Goal: Task Accomplishment & Management: Use online tool/utility

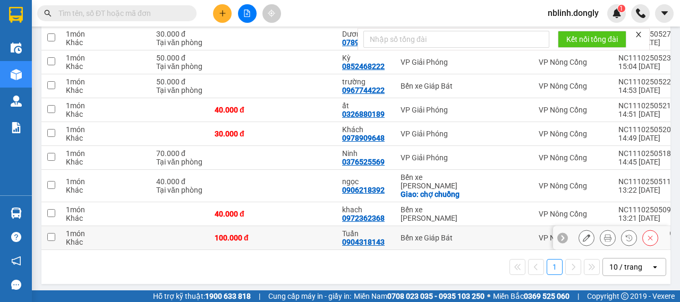
scroll to position [16, 0]
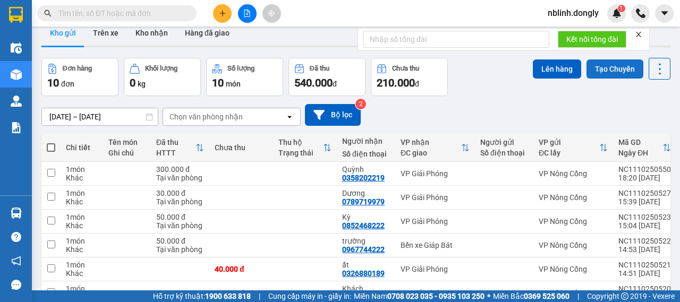
click at [600, 71] on button "Tạo Chuyến" at bounding box center [614, 68] width 57 height 19
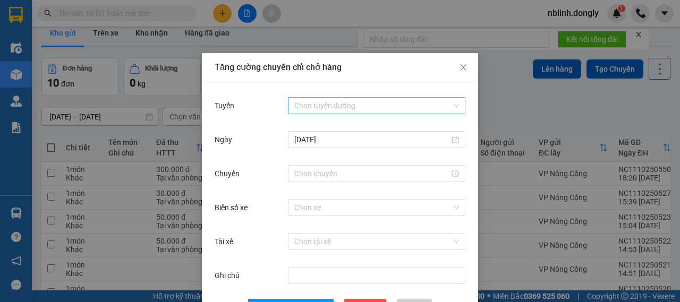
click at [352, 105] on input "Tuyến" at bounding box center [372, 106] width 157 height 16
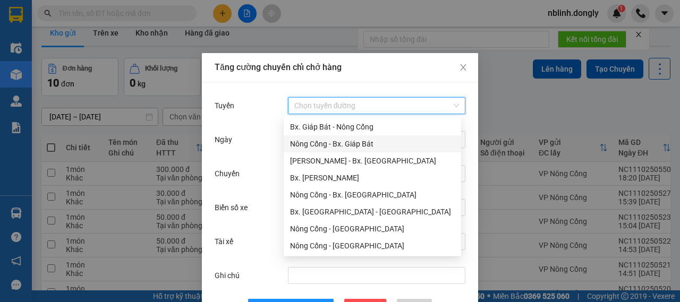
click at [321, 140] on div "Nông Cống - Bx. Giáp Bát" at bounding box center [372, 144] width 165 height 12
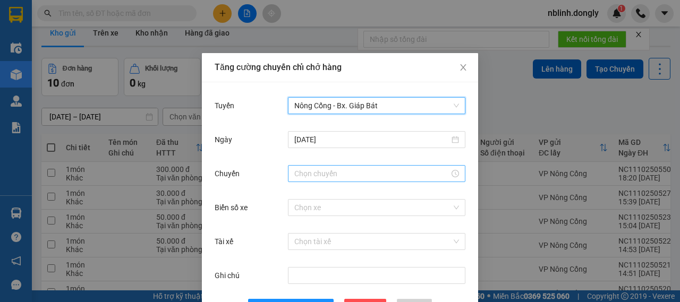
click at [317, 177] on input "Chuyến" at bounding box center [371, 174] width 155 height 12
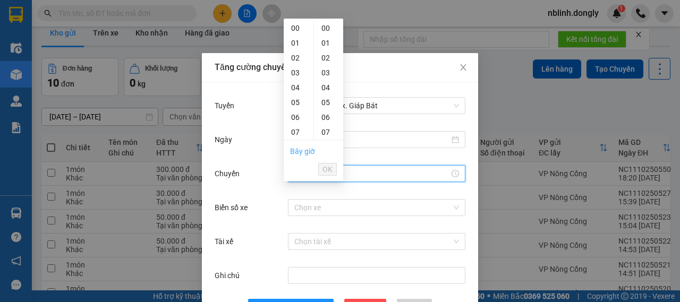
click at [301, 149] on link "Bây giờ" at bounding box center [302, 151] width 25 height 8
type input "05:49"
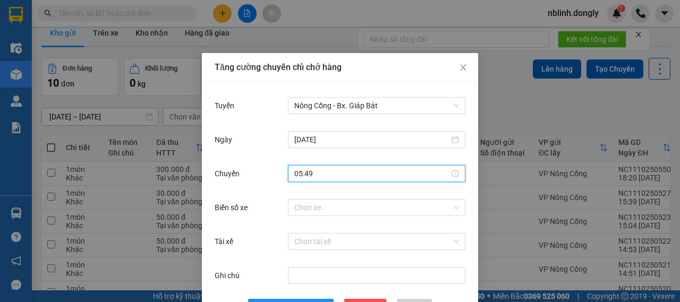
scroll to position [39, 0]
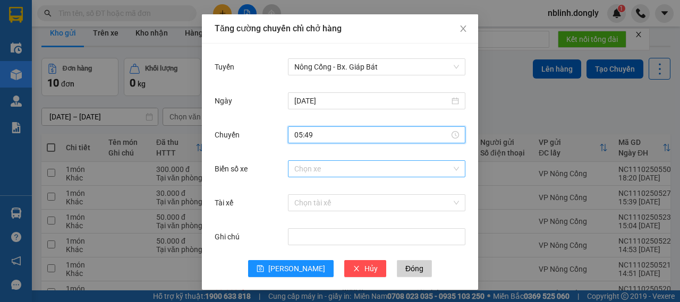
click at [304, 165] on input "Biển số xe" at bounding box center [372, 169] width 157 height 16
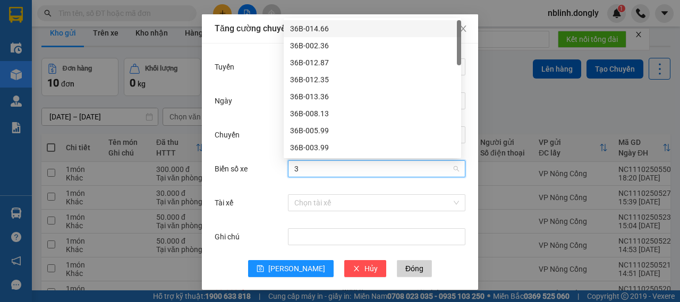
type input "38"
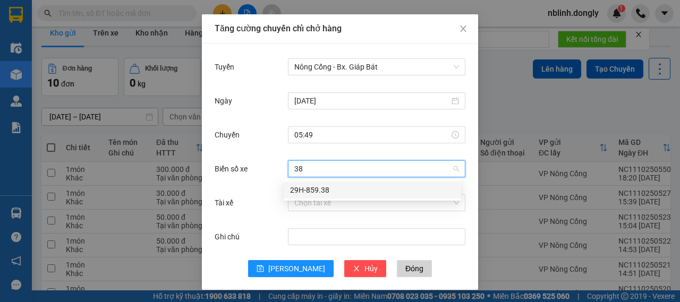
click at [295, 193] on div "29H-859.38" at bounding box center [372, 190] width 165 height 12
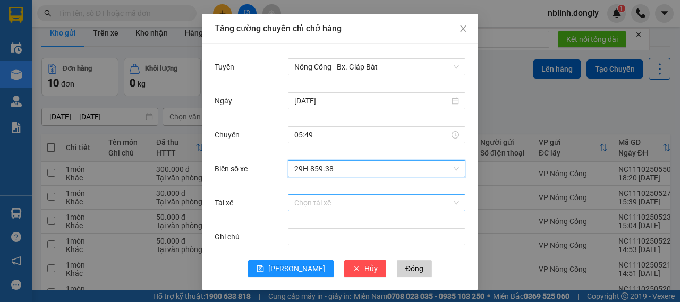
click at [302, 205] on input "Tài xế" at bounding box center [372, 203] width 157 height 16
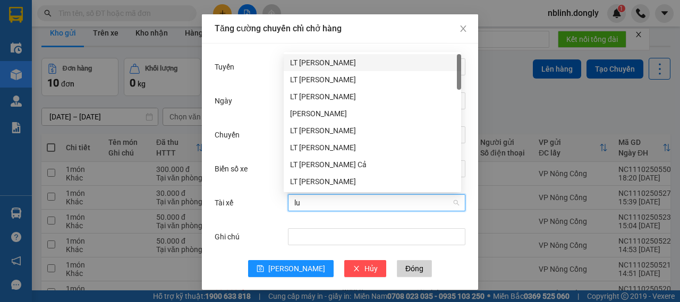
type input "luo"
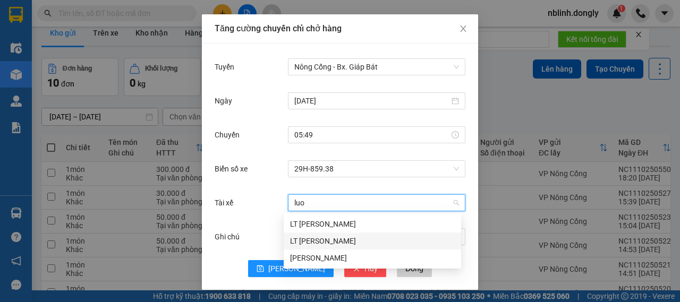
click at [361, 247] on div "LT Lương Quang Thuân" at bounding box center [372, 241] width 177 height 17
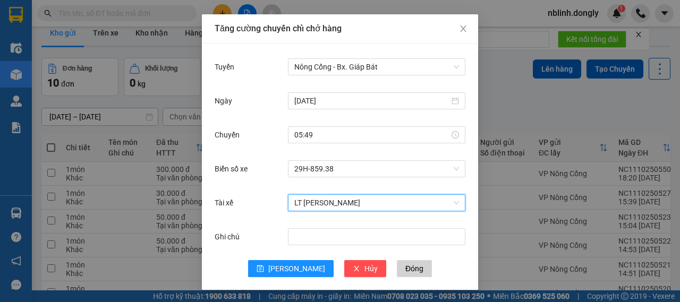
click at [381, 210] on span "LT Lương Quang Thuân" at bounding box center [376, 203] width 165 height 16
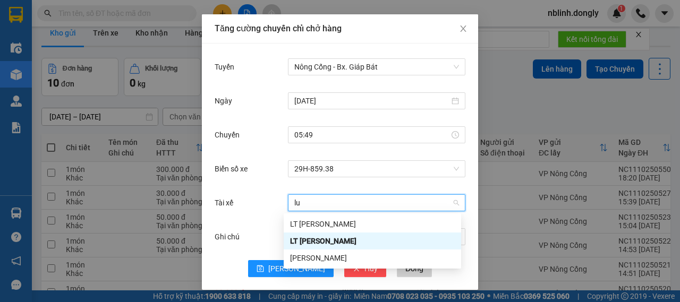
scroll to position [0, 0]
type input "lương"
click at [321, 257] on div "Phạm Văn Lương" at bounding box center [372, 258] width 165 height 12
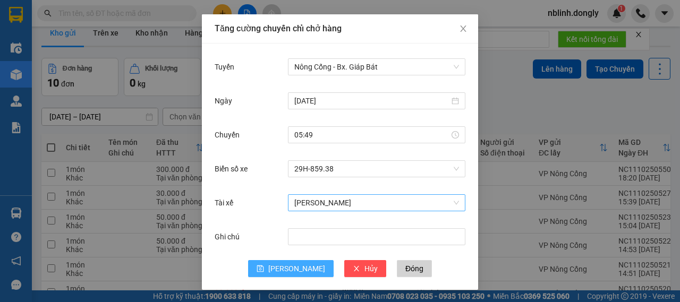
click at [296, 269] on span "Lưu" at bounding box center [296, 269] width 57 height 12
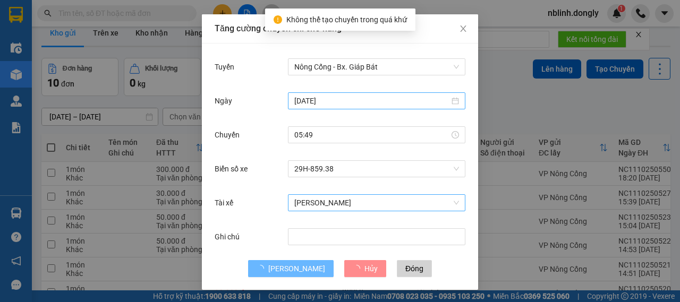
click at [339, 105] on input "11/10/2025" at bounding box center [371, 101] width 155 height 12
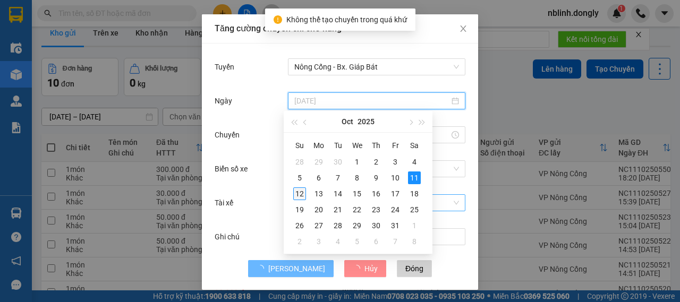
type input "12/10/2025"
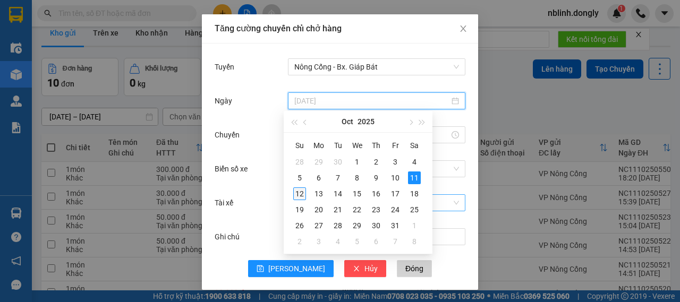
click at [300, 193] on div "12" at bounding box center [299, 194] width 13 height 13
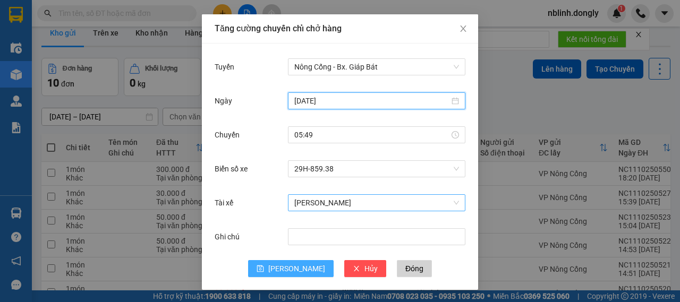
click at [289, 267] on span "Lưu" at bounding box center [296, 269] width 57 height 12
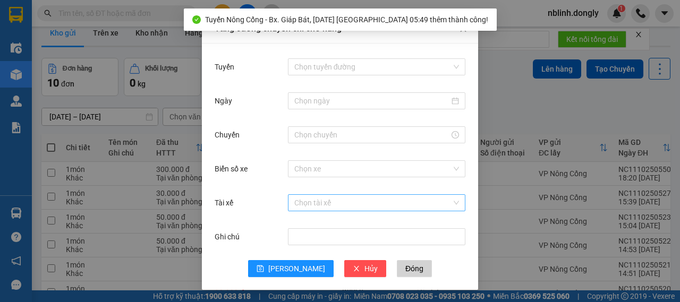
click at [157, 261] on div "Tăng cường chuyến chỉ chở hàng Tuyến Chọn tuyến đường Ngày Chuyến Biển số xe Ch…" at bounding box center [340, 151] width 680 height 302
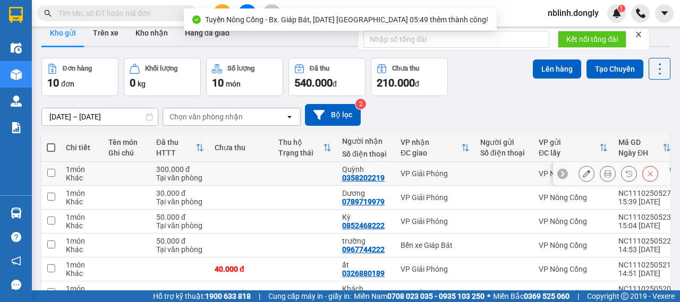
click at [106, 173] on td at bounding box center [127, 174] width 48 height 24
checkbox input "true"
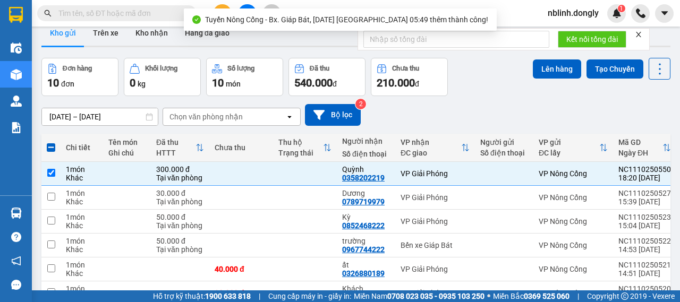
click at [92, 149] on div "Chi tiết" at bounding box center [82, 147] width 32 height 8
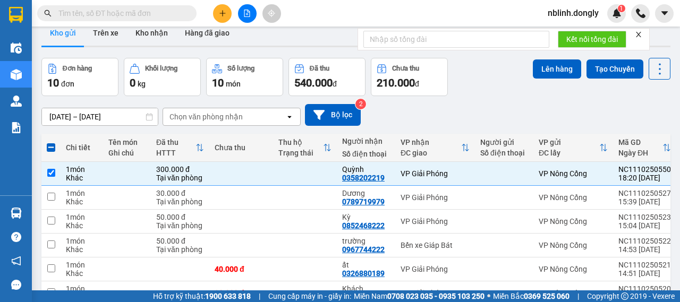
click at [86, 148] on div "Chi tiết" at bounding box center [82, 147] width 32 height 8
click at [49, 144] on span at bounding box center [51, 147] width 8 height 8
click at [51, 142] on input "checkbox" at bounding box center [51, 142] width 0 height 0
checkbox input "true"
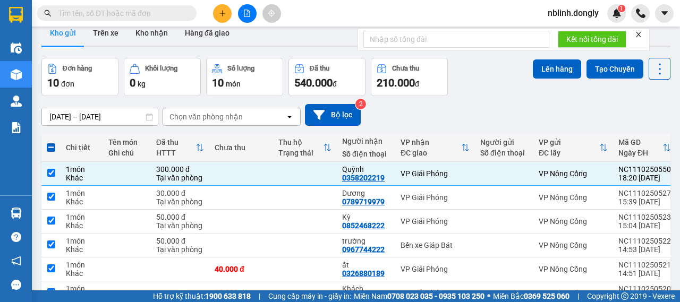
checkbox input "true"
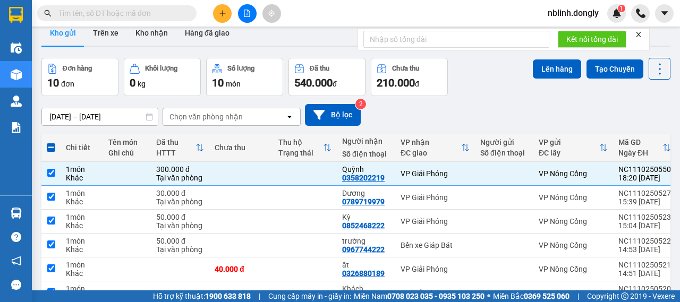
checkbox input "true"
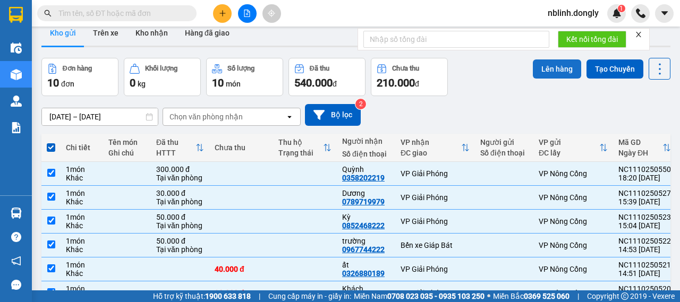
click at [535, 71] on button "Lên hàng" at bounding box center [557, 68] width 48 height 19
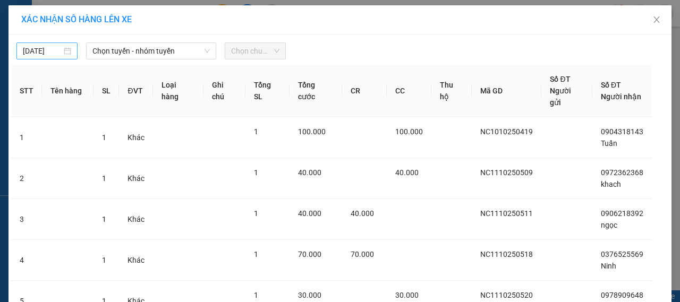
click at [66, 52] on div "12/10/2025" at bounding box center [47, 51] width 48 height 12
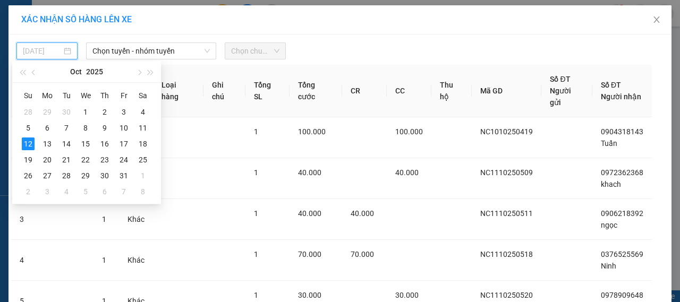
type input "12/10/2025"
click at [188, 53] on span "Chọn tuyến - nhóm tuyến" at bounding box center [150, 51] width 117 height 16
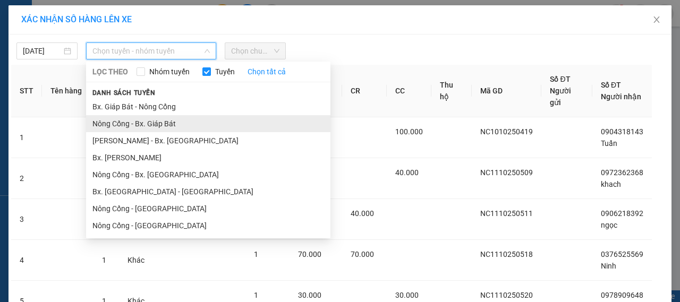
click at [130, 122] on li "Nông Cống - Bx. Giáp Bát" at bounding box center [208, 123] width 244 height 17
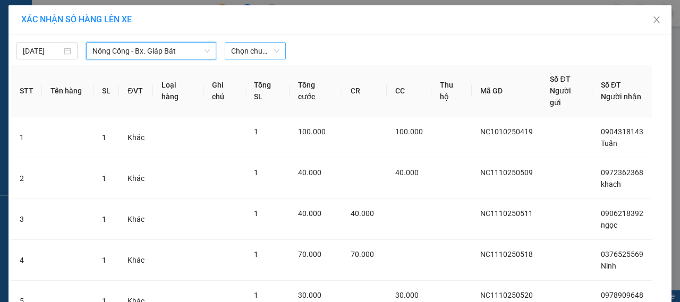
click at [262, 55] on span "Chọn chuyến" at bounding box center [255, 51] width 48 height 16
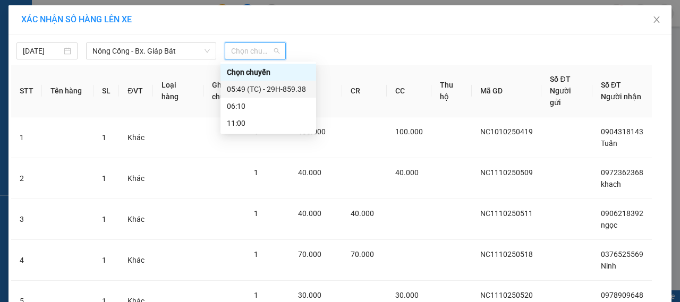
click at [258, 92] on div "05:49 (TC) - 29H-859.38" at bounding box center [268, 89] width 83 height 12
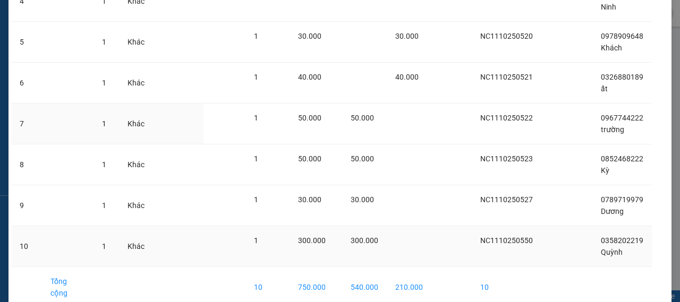
scroll to position [294, 0]
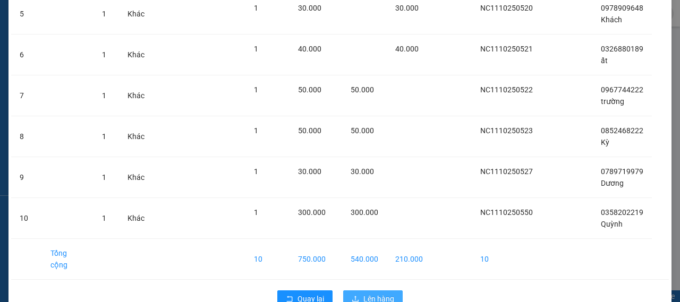
click at [355, 291] on button "Lên hàng" at bounding box center [372, 299] width 59 height 17
